Goal: Information Seeking & Learning: Learn about a topic

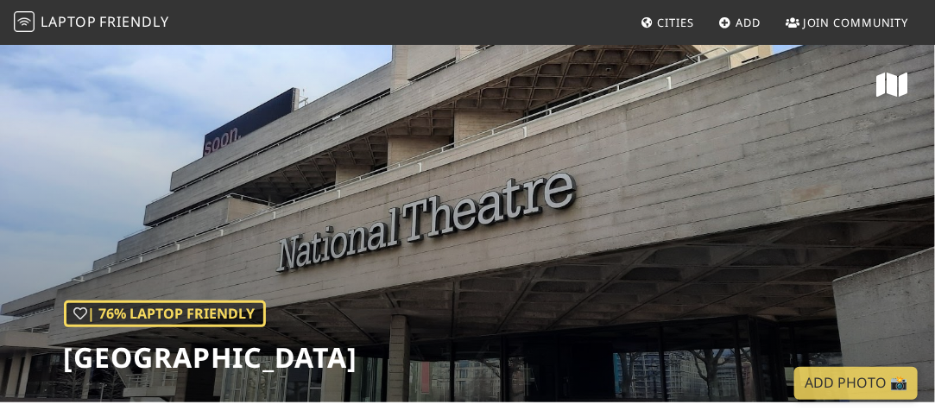
click at [129, 20] on span "Friendly" at bounding box center [133, 21] width 69 height 19
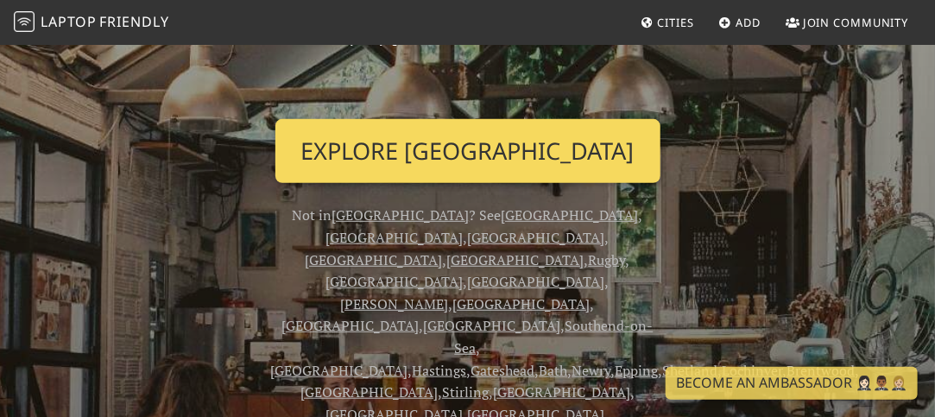
scroll to position [239, 0]
click at [512, 158] on link "Explore London" at bounding box center [468, 150] width 385 height 64
click at [475, 161] on link "Explore London" at bounding box center [468, 150] width 385 height 64
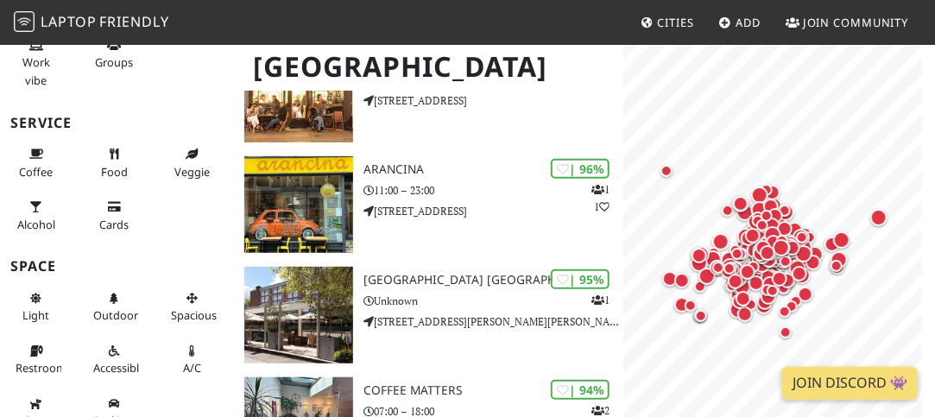
scroll to position [373, 0]
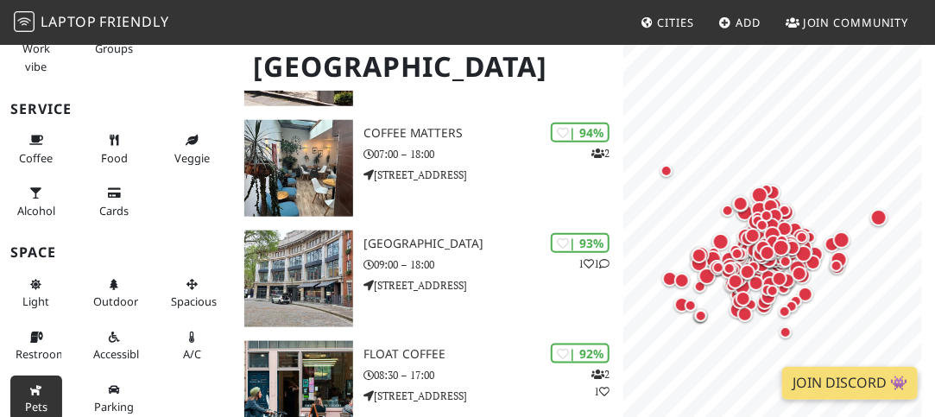
click at [35, 385] on icon at bounding box center [36, 390] width 14 height 11
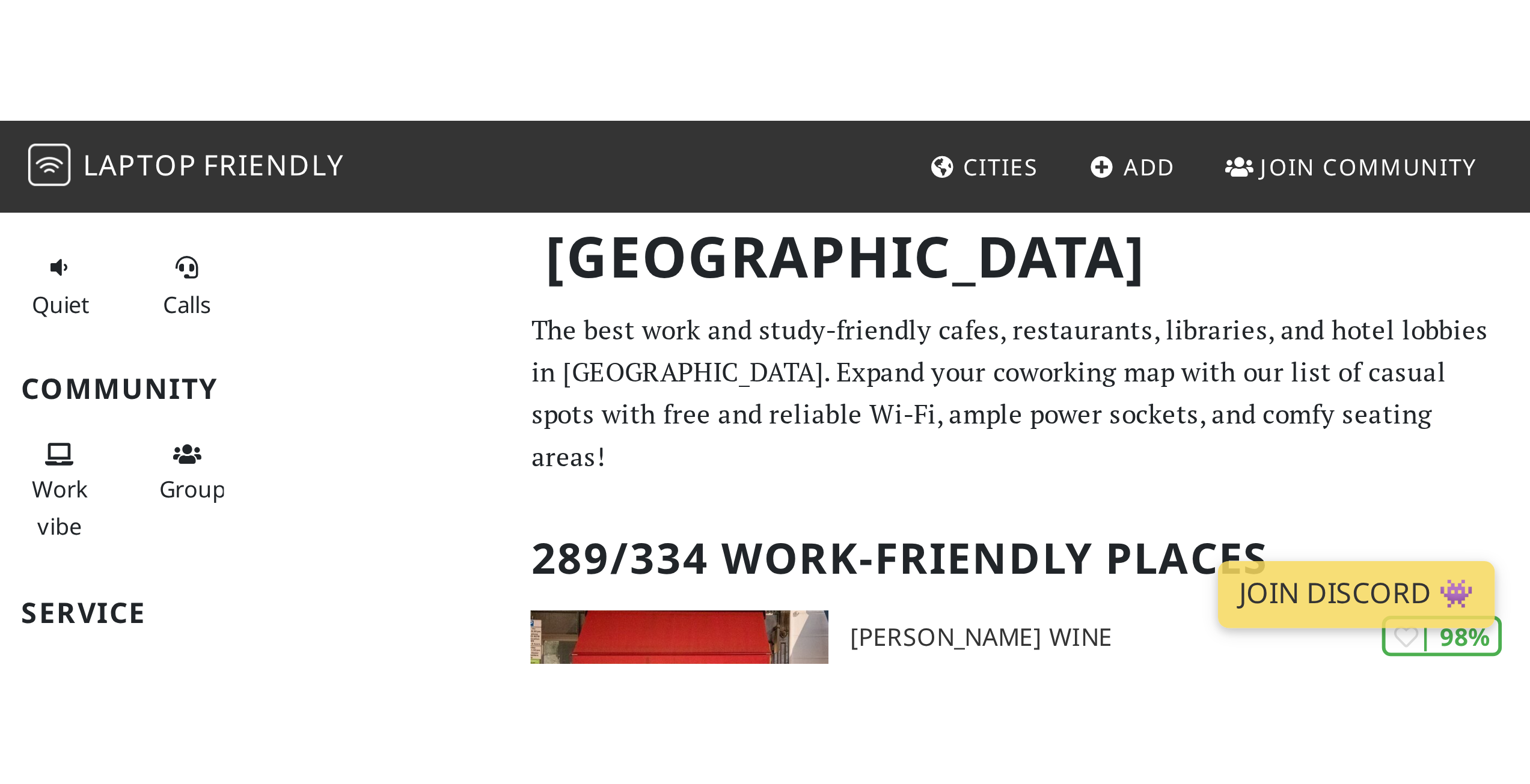
scroll to position [0, 0]
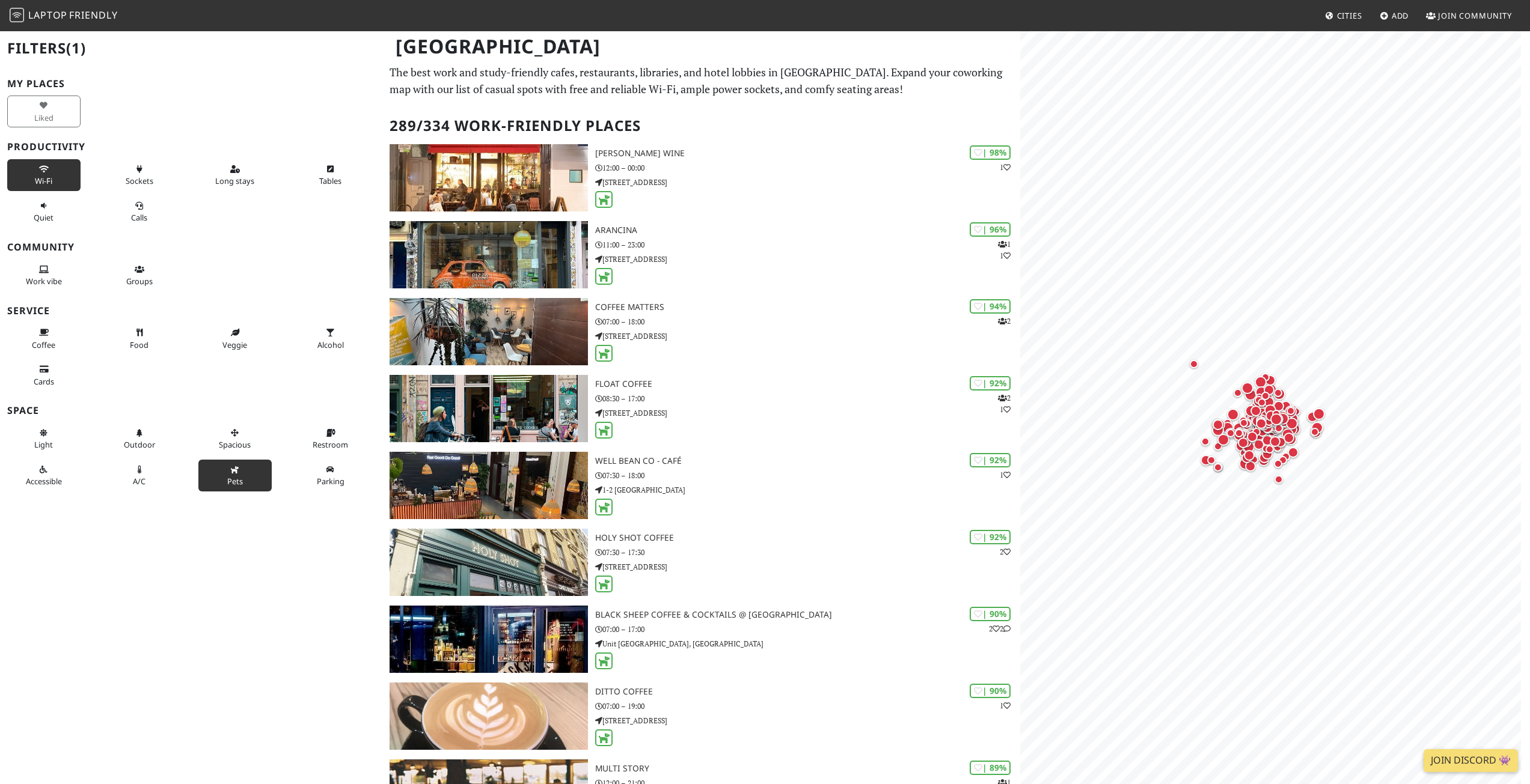
click at [42, 176] on span "Wi-Fi" at bounding box center [43, 181] width 17 height 11
click at [127, 166] on button "Sockets" at bounding box center [139, 175] width 73 height 32
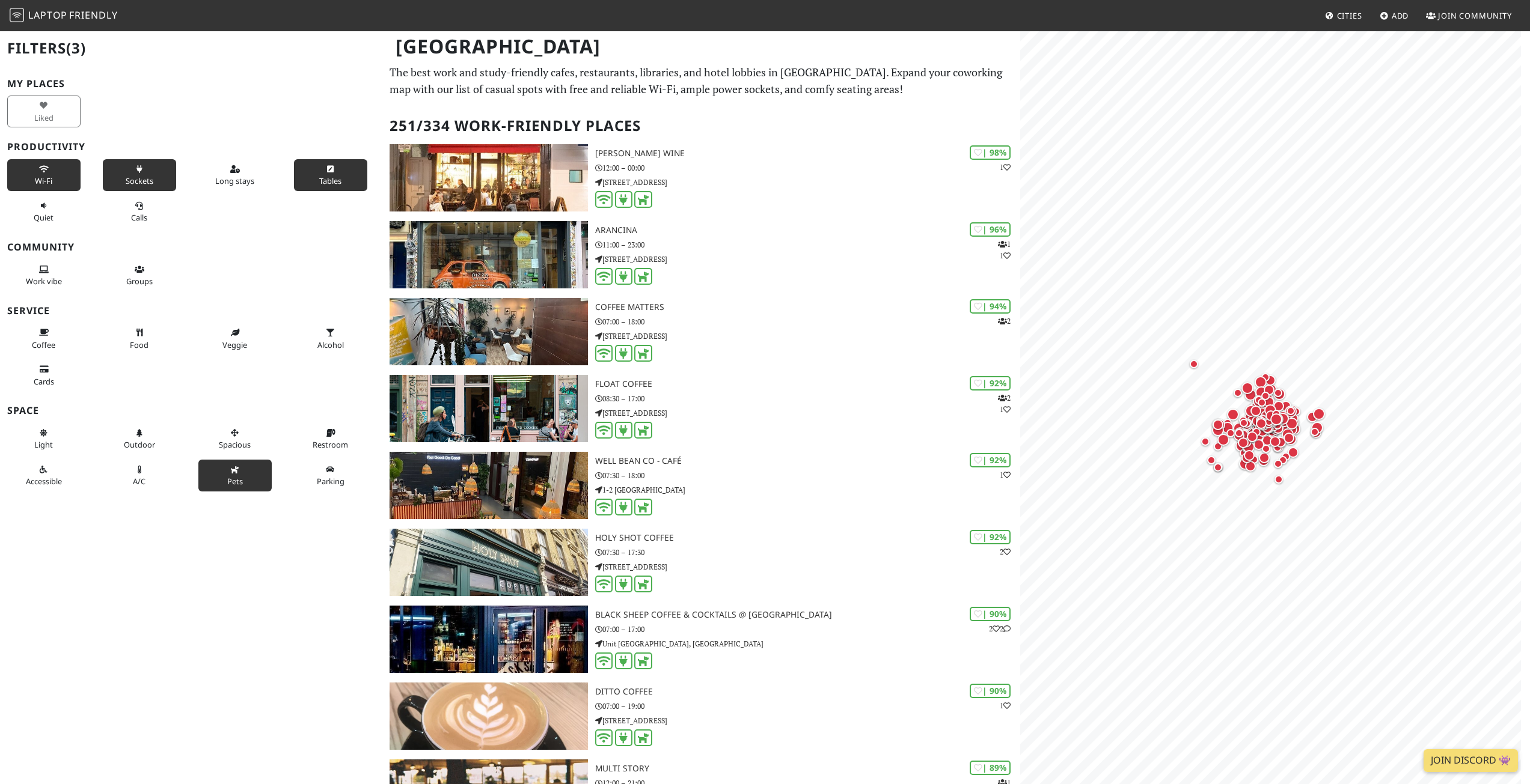
click at [312, 168] on button "Tables" at bounding box center [330, 175] width 73 height 32
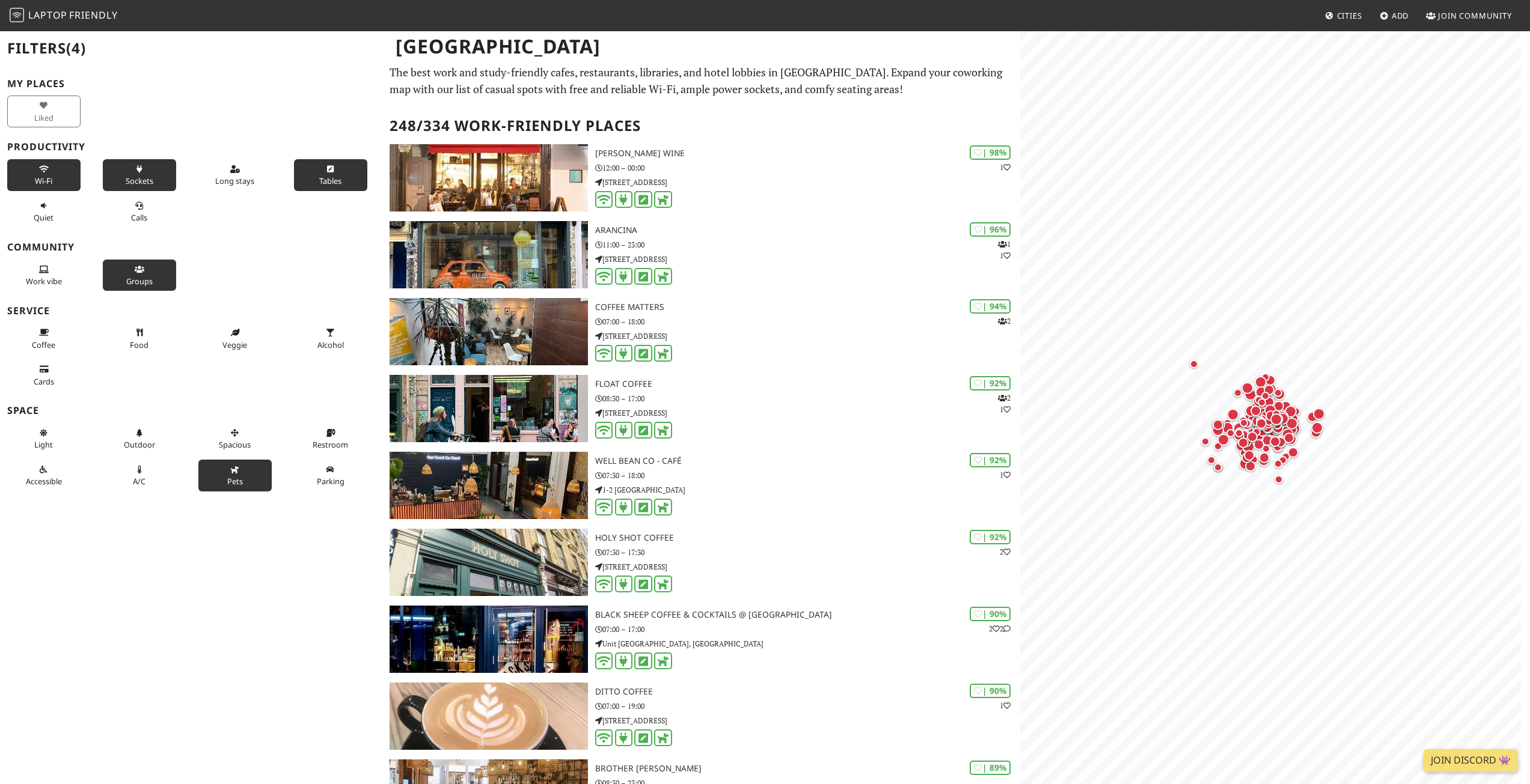
click at [152, 266] on button "Groups" at bounding box center [139, 275] width 73 height 32
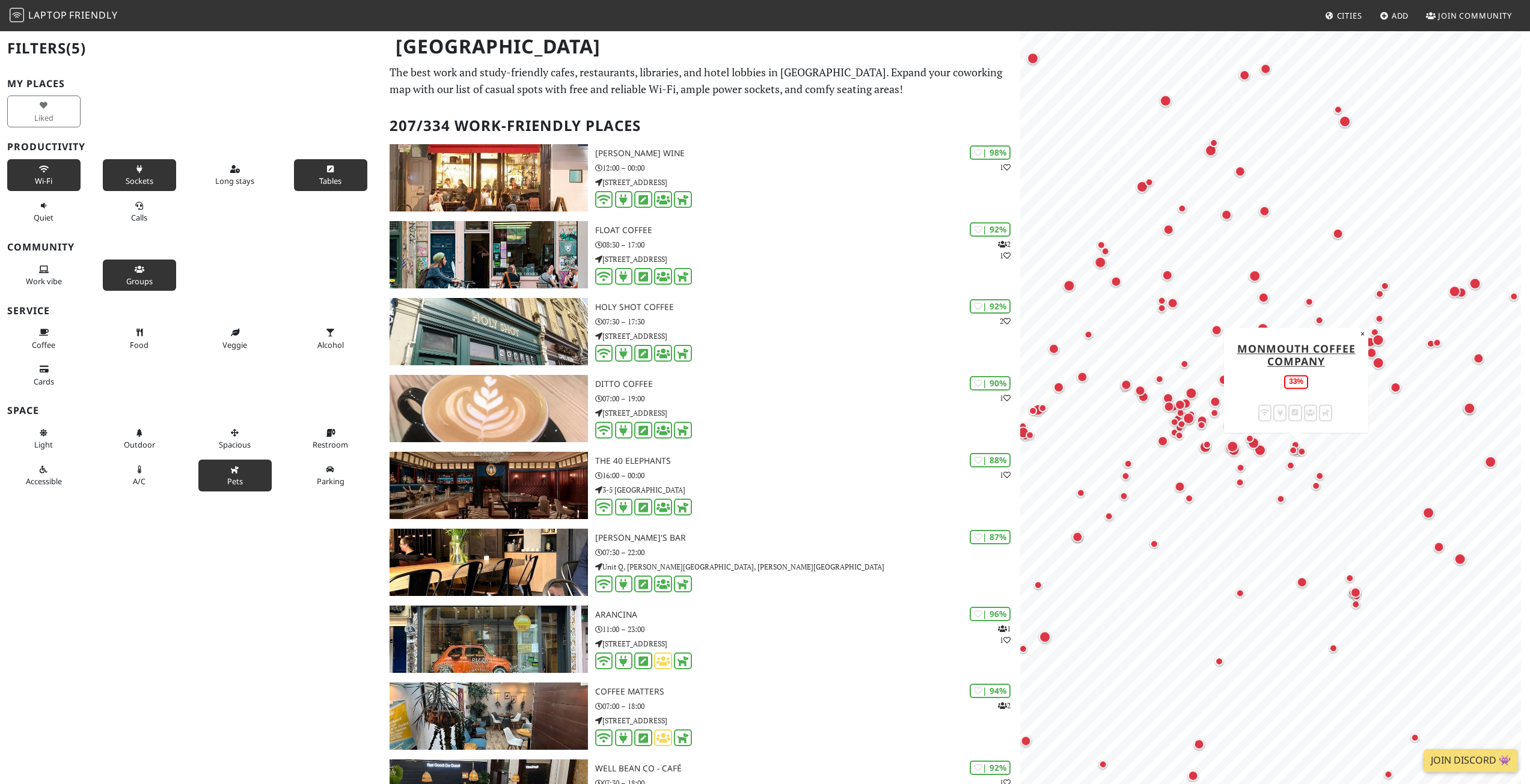
drag, startPoint x: 1291, startPoint y: 284, endPoint x: 1303, endPoint y: 449, distance: 165.4
click at [651, 289] on div "Map marker" at bounding box center [1296, 453] width 15 height 15
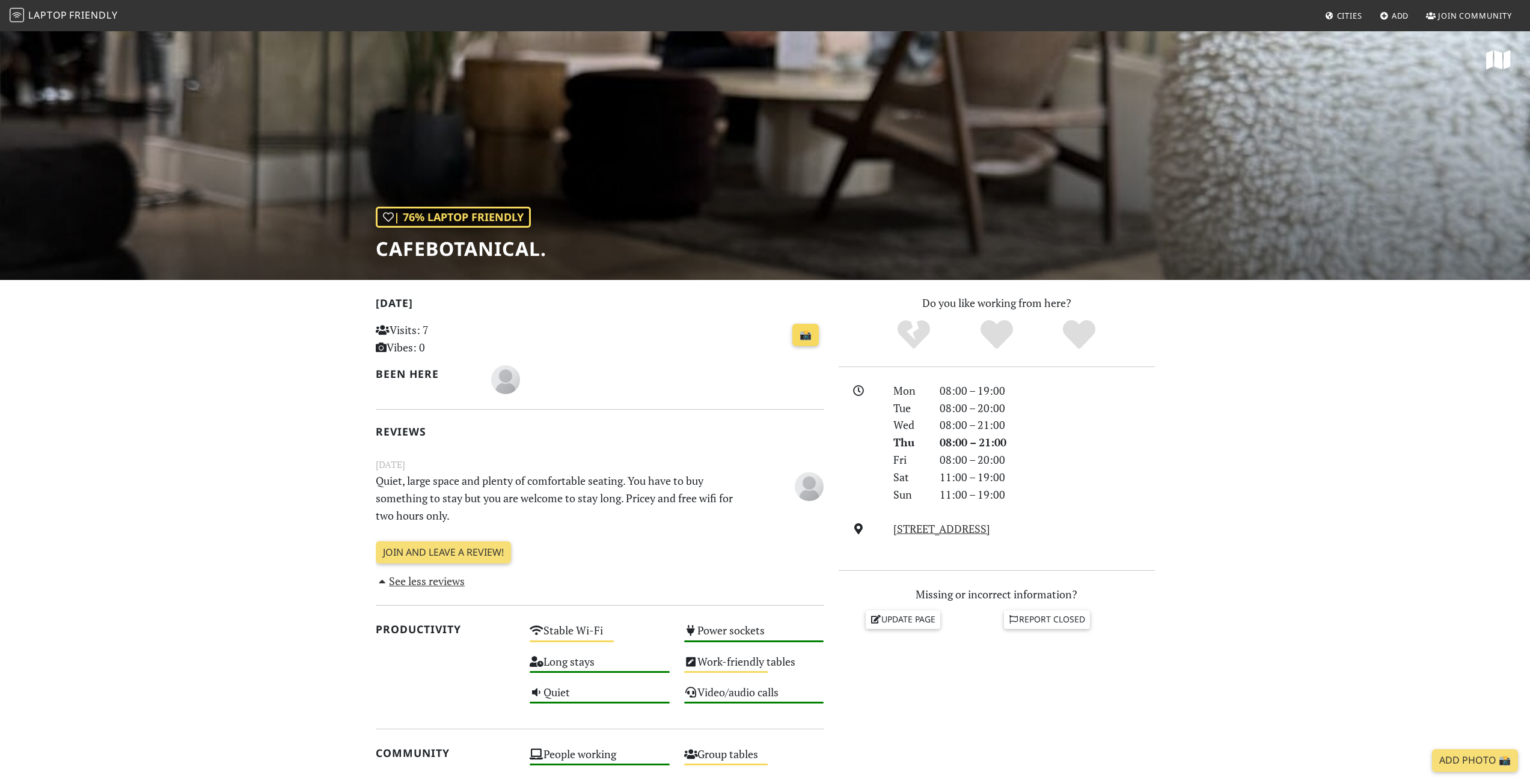
click at [810, 333] on link "📸" at bounding box center [805, 335] width 26 height 23
drag, startPoint x: 544, startPoint y: 255, endPoint x: 346, endPoint y: 250, distance: 198.1
click at [346, 250] on div "| 76% Laptop Friendly Cafebotanical." at bounding box center [765, 154] width 1530 height 250
copy h1 "Cafebotanical."
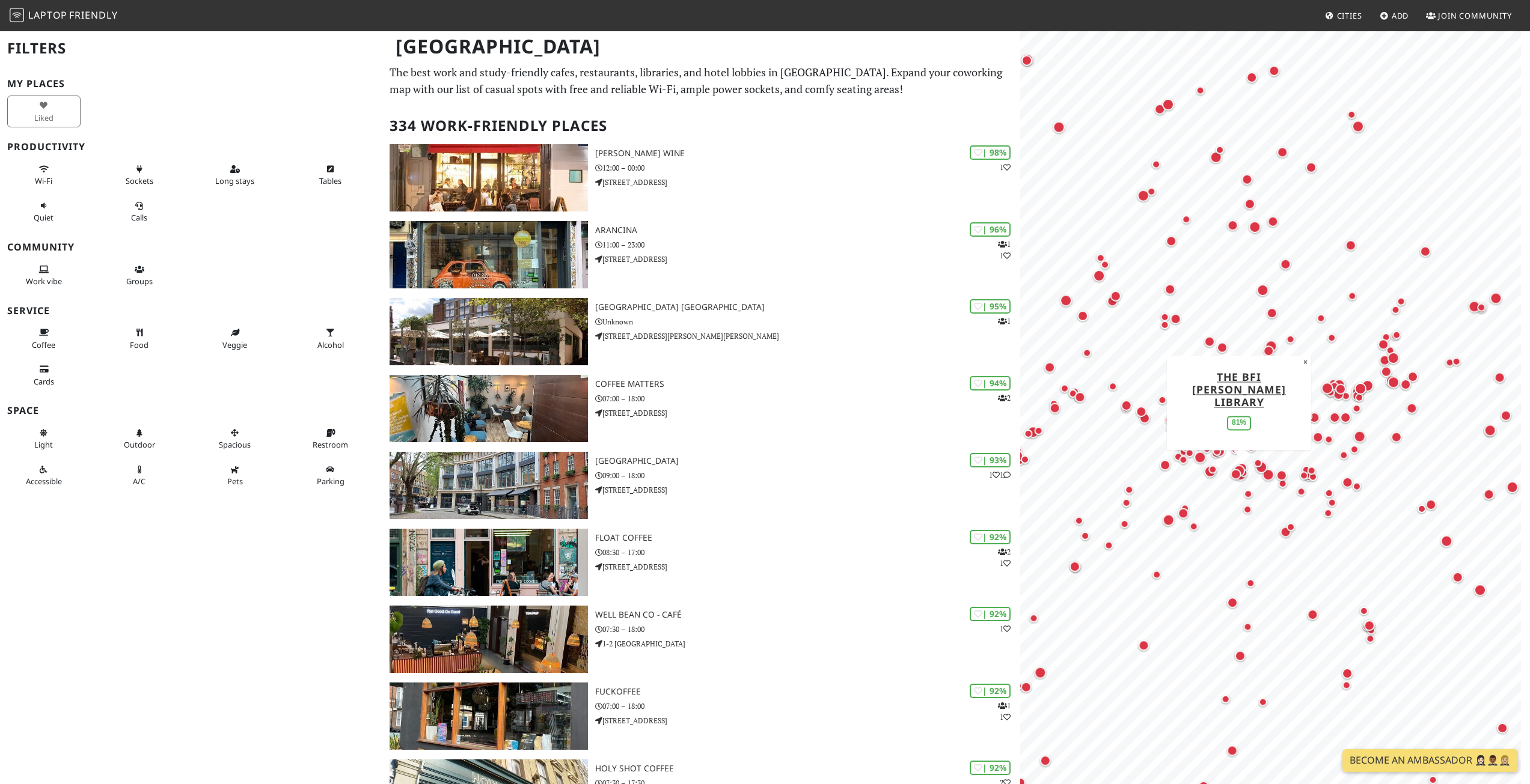
drag, startPoint x: 1237, startPoint y: 390, endPoint x: 1246, endPoint y: 463, distance: 73.6
click at [1246, 463] on div "Map marker" at bounding box center [1239, 470] width 17 height 17
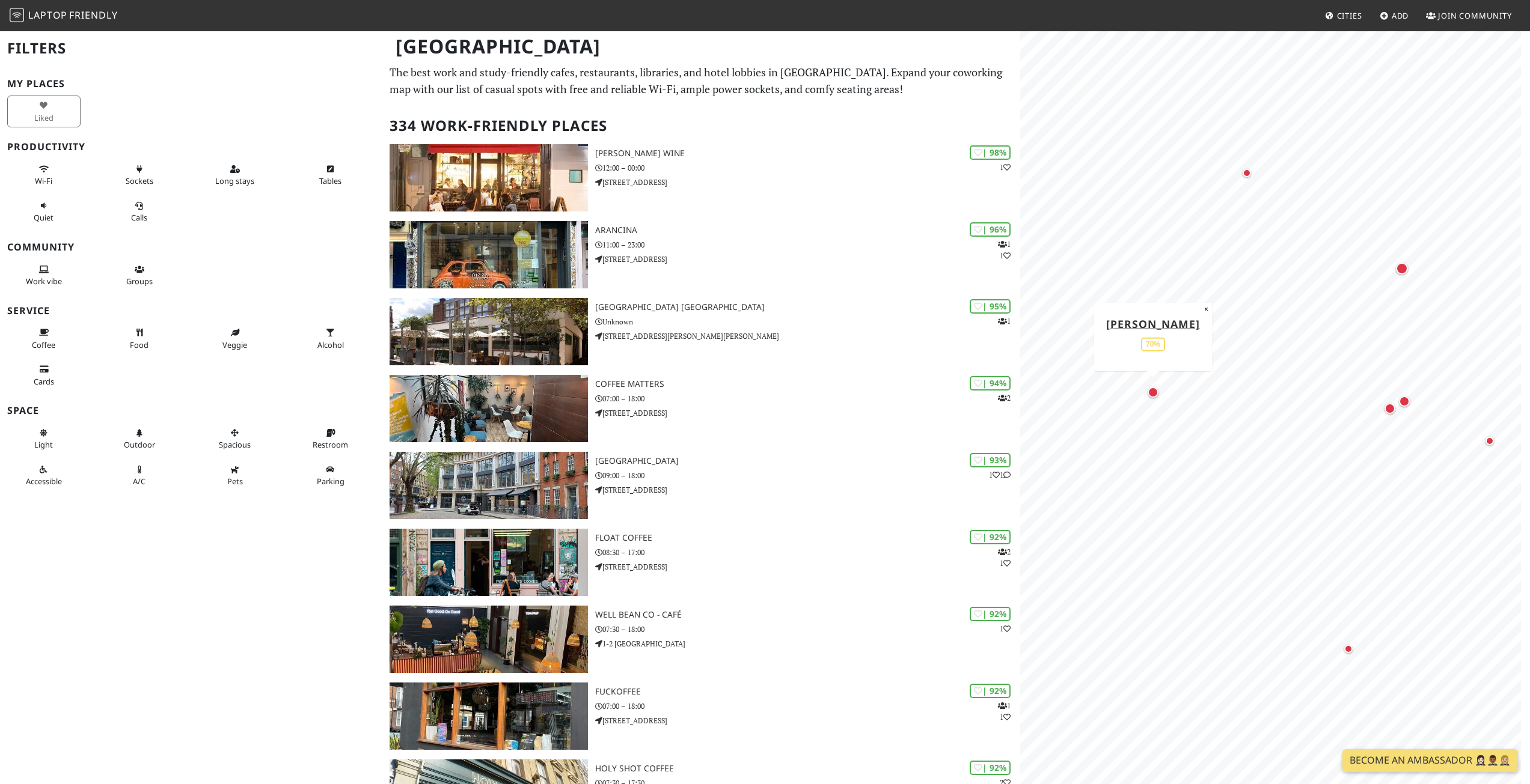
click at [1152, 393] on div "Map marker" at bounding box center [1153, 392] width 11 height 11
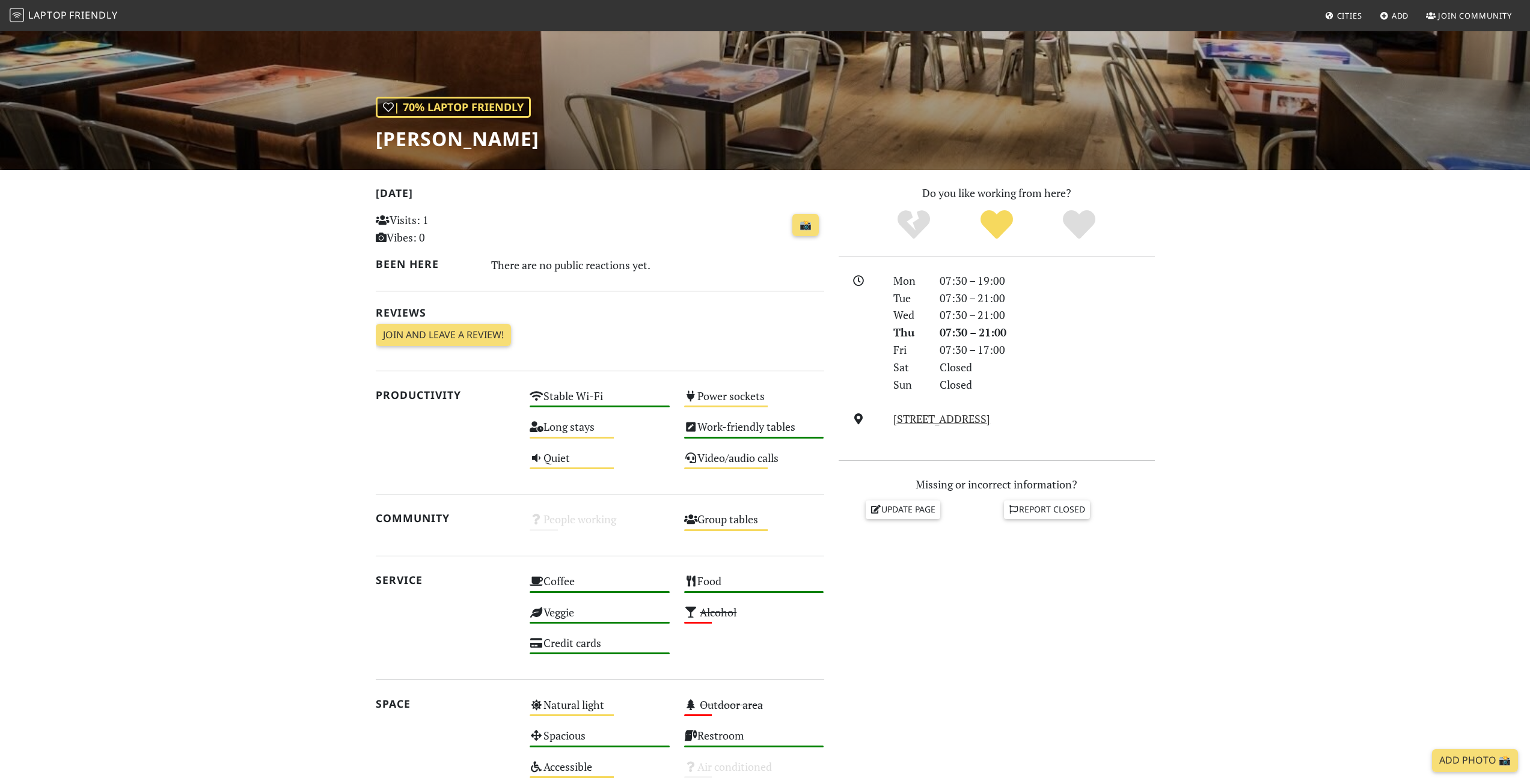
scroll to position [320, 0]
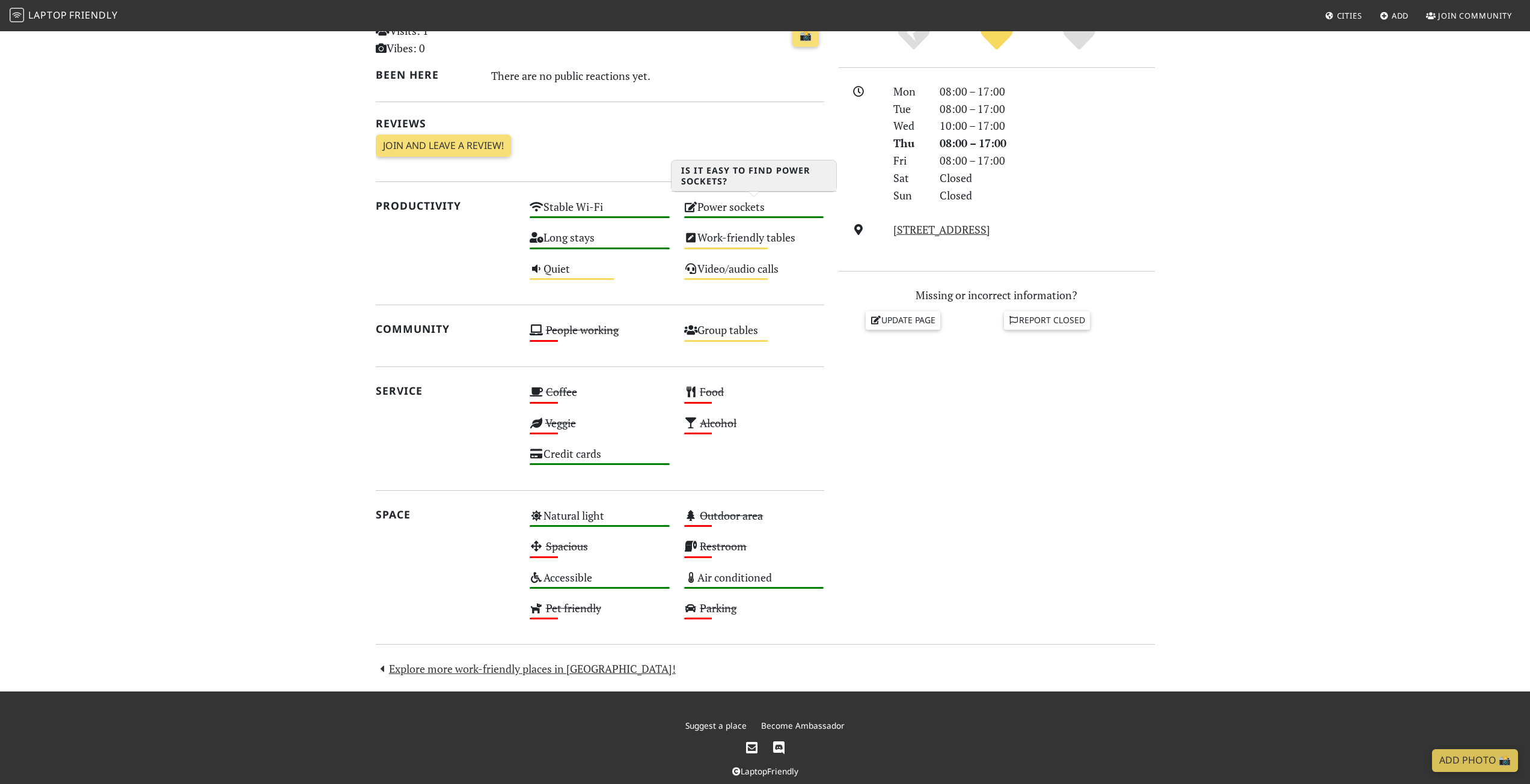
scroll to position [300, 0]
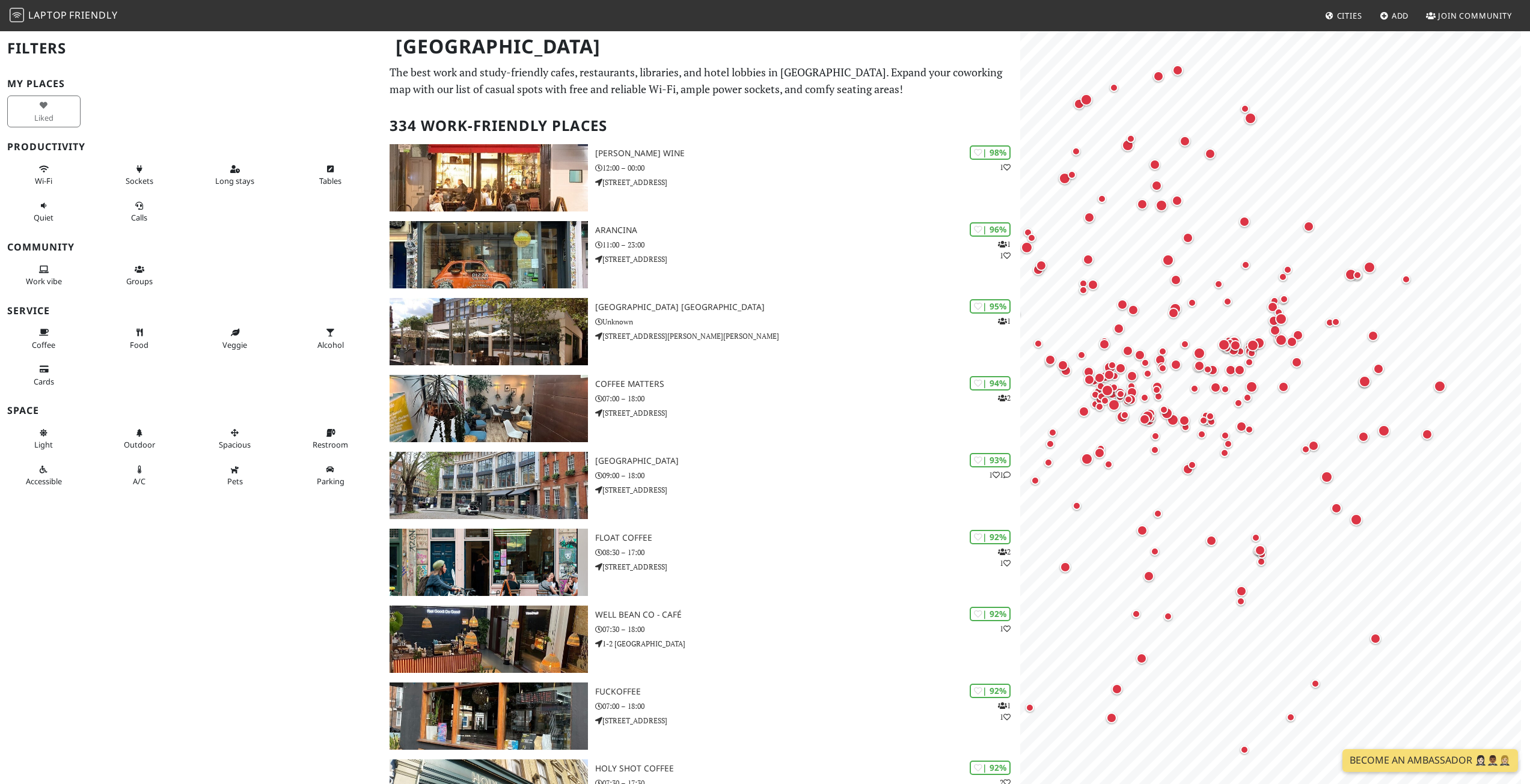
click at [102, 545] on div "Filters My Places Liked Productivity Wi-Fi Sockets Long stays Tables Quiet Call…" at bounding box center [191, 392] width 382 height 784
click at [238, 480] on button "Pets" at bounding box center [235, 476] width 73 height 32
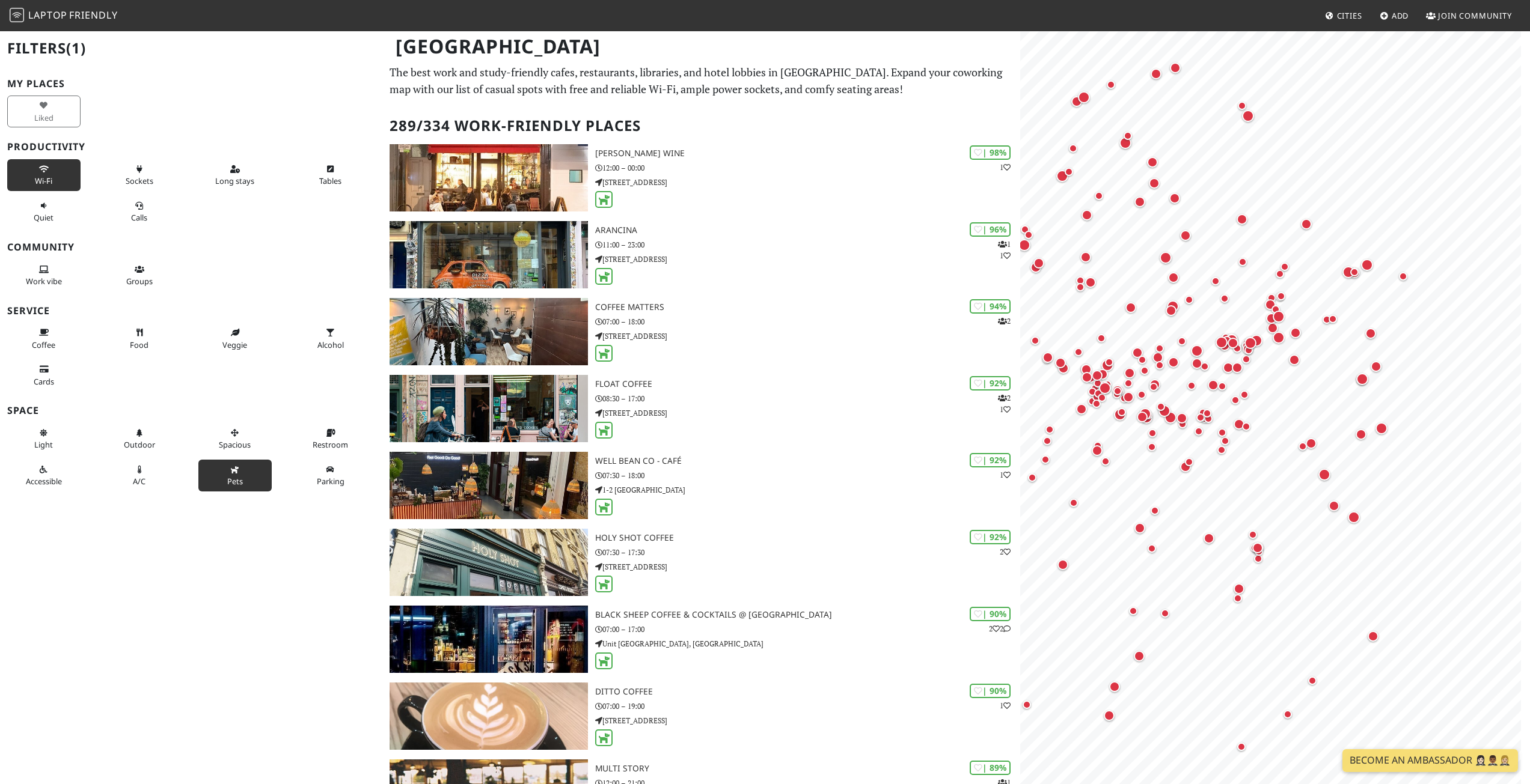
click at [50, 176] on span "Wi-Fi" at bounding box center [43, 181] width 17 height 11
click at [311, 177] on button "Tables" at bounding box center [330, 175] width 73 height 32
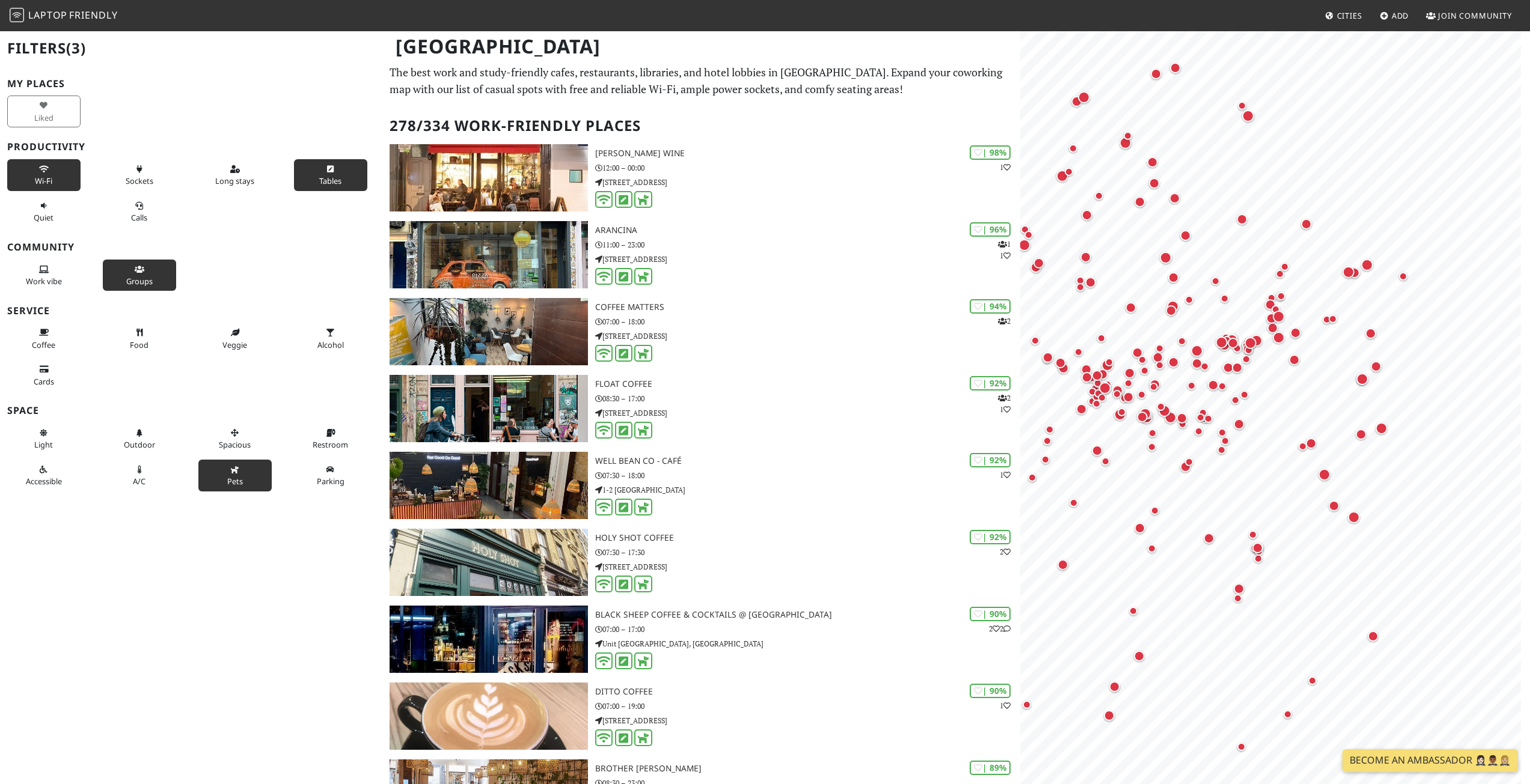
click at [136, 275] on span "Groups" at bounding box center [139, 281] width 26 height 11
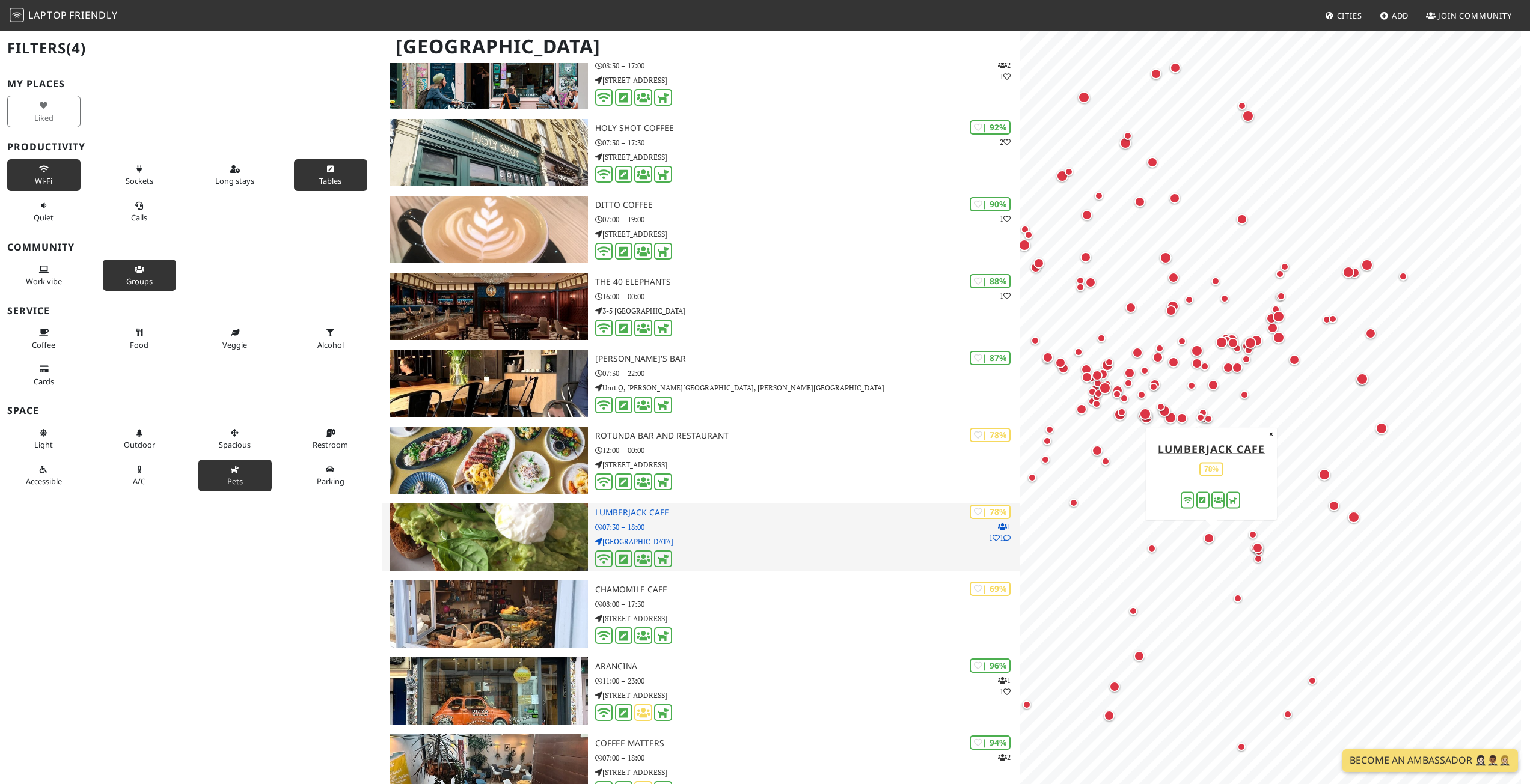
scroll to position [179, 0]
drag, startPoint x: 539, startPoint y: 518, endPoint x: 805, endPoint y: 541, distance: 267.0
click at [872, 539] on p "[GEOGRAPHIC_DATA]" at bounding box center [807, 541] width 425 height 11
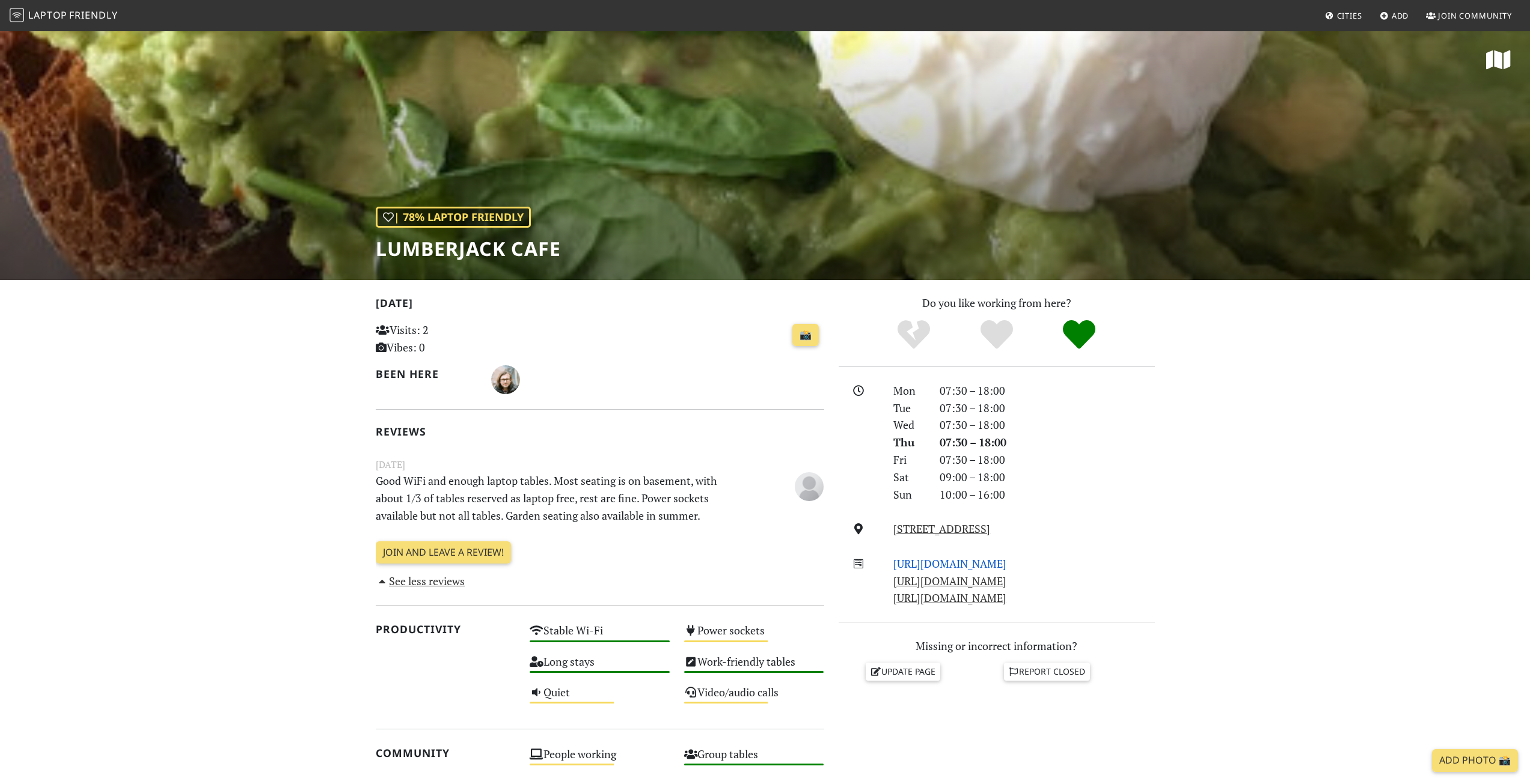
drag, startPoint x: 1016, startPoint y: 563, endPoint x: 979, endPoint y: 563, distance: 37.0
click at [979, 563] on link "http://wearelumberjack.co.uk/" at bounding box center [949, 563] width 113 height 15
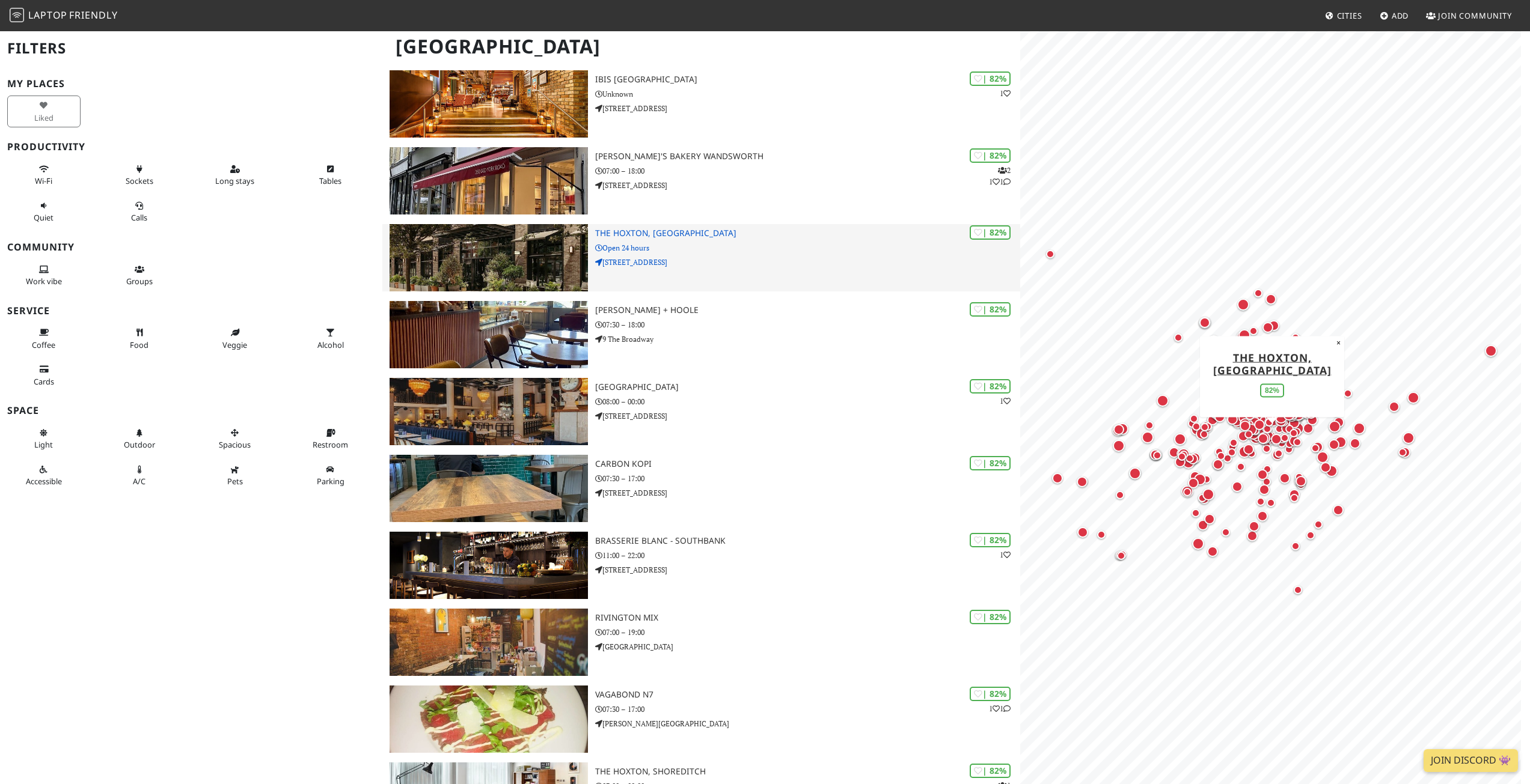
scroll to position [3231, 0]
